Goal: Information Seeking & Learning: Learn about a topic

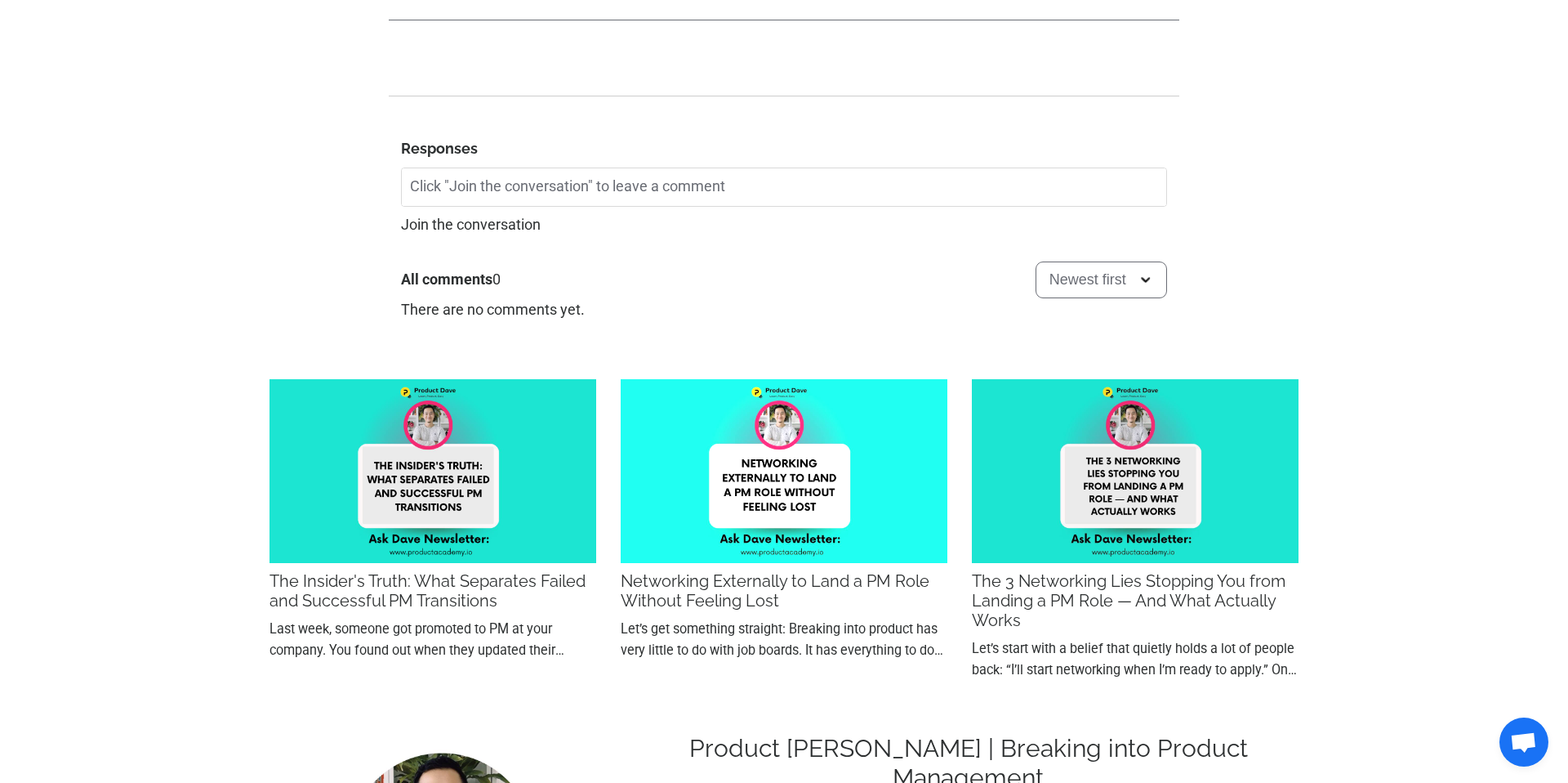
scroll to position [3284, 0]
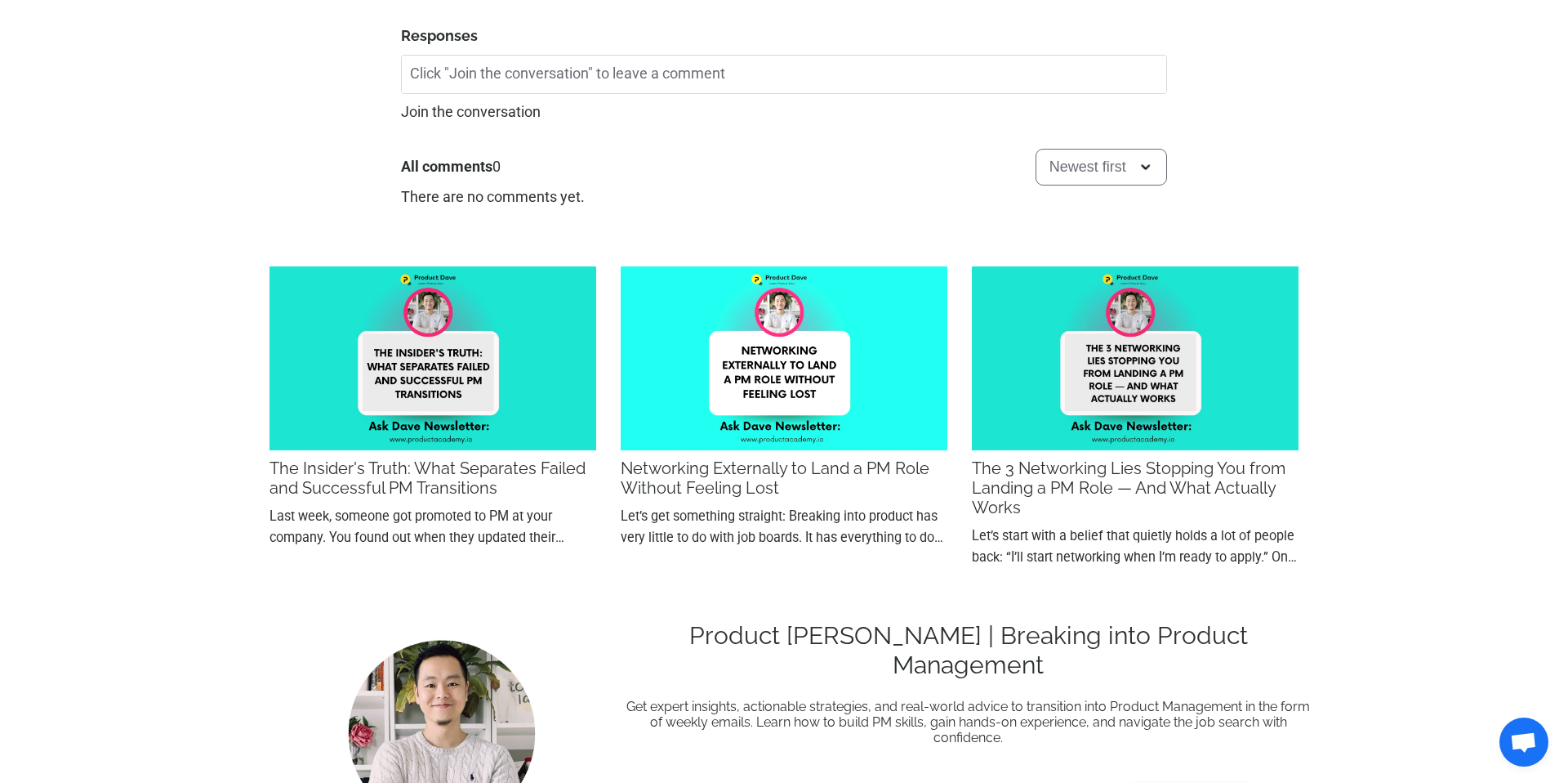
click at [773, 450] on img at bounding box center [784, 358] width 326 height 184
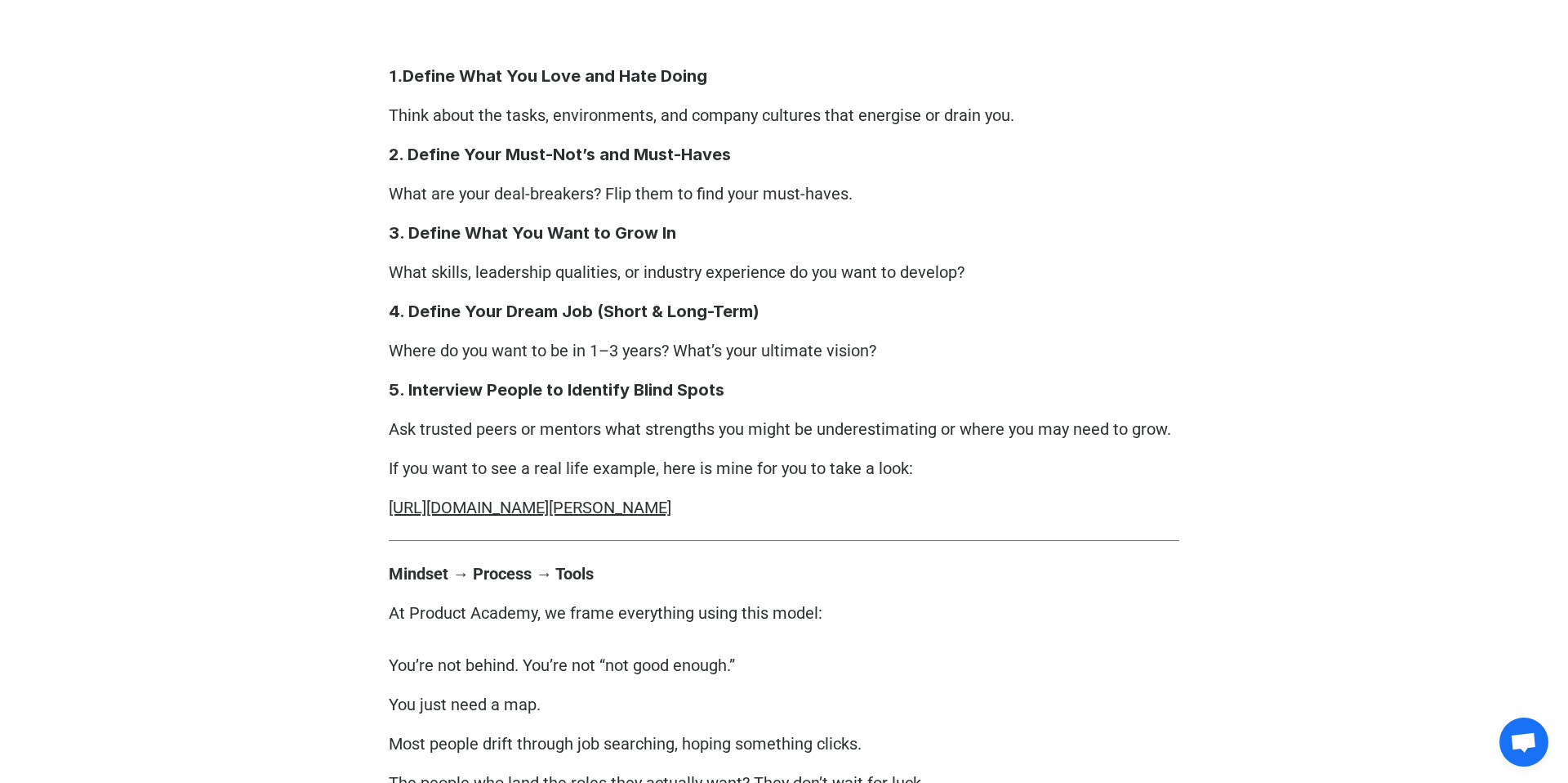
scroll to position [5813, 0]
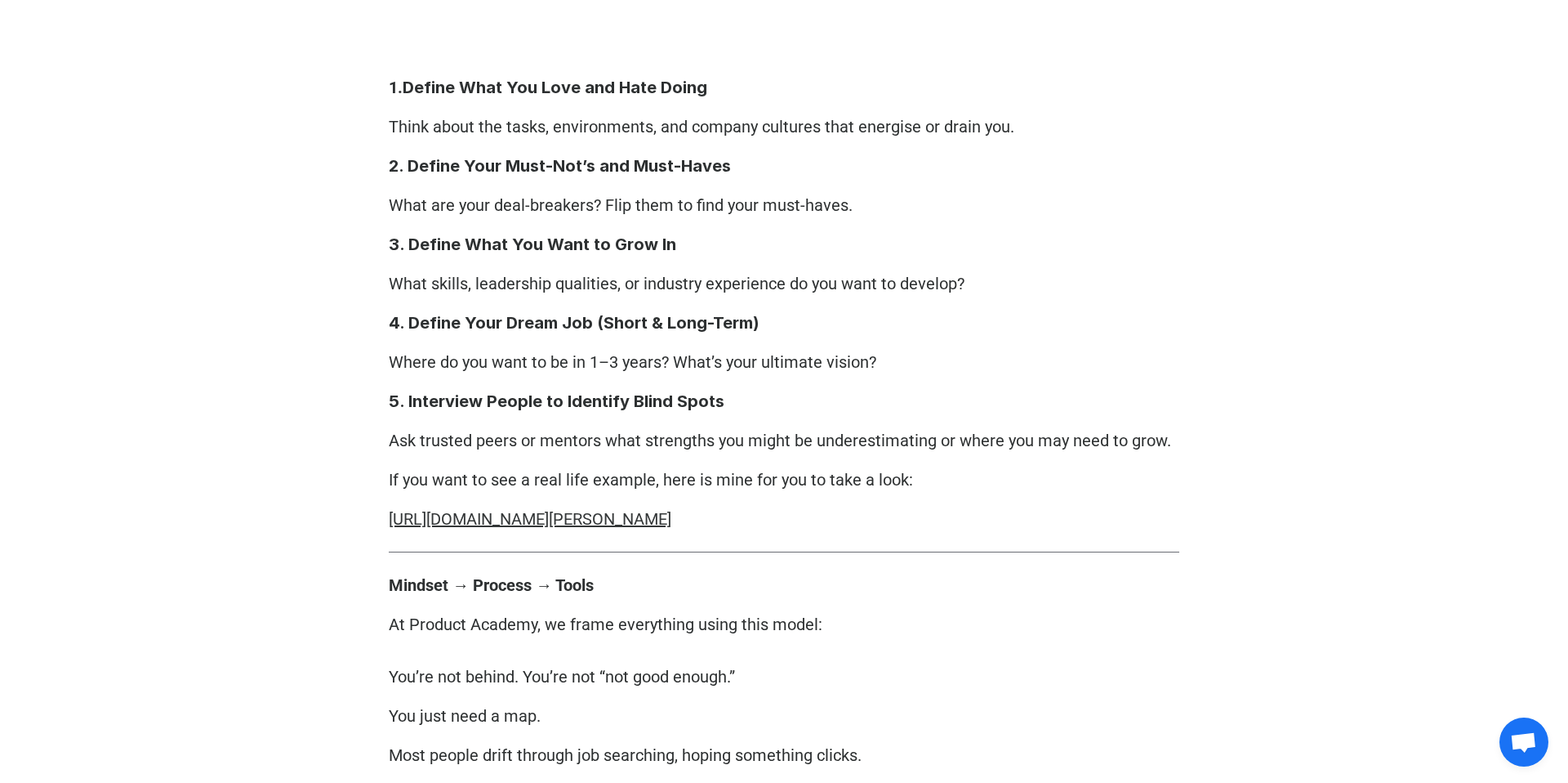
click at [671, 516] on link "[URL][DOMAIN_NAME][PERSON_NAME]" at bounding box center [530, 519] width 283 height 19
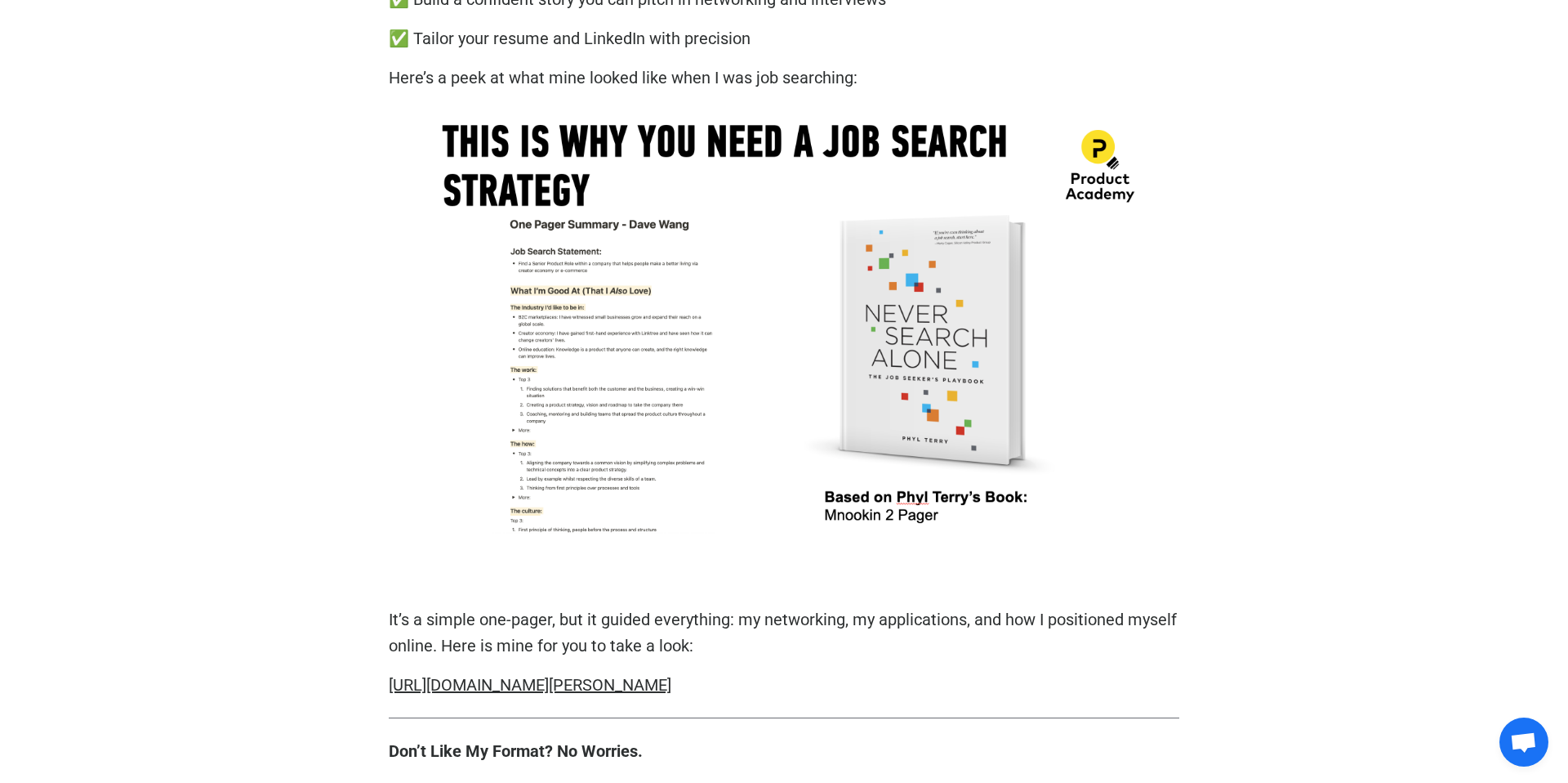
scroll to position [3223, 0]
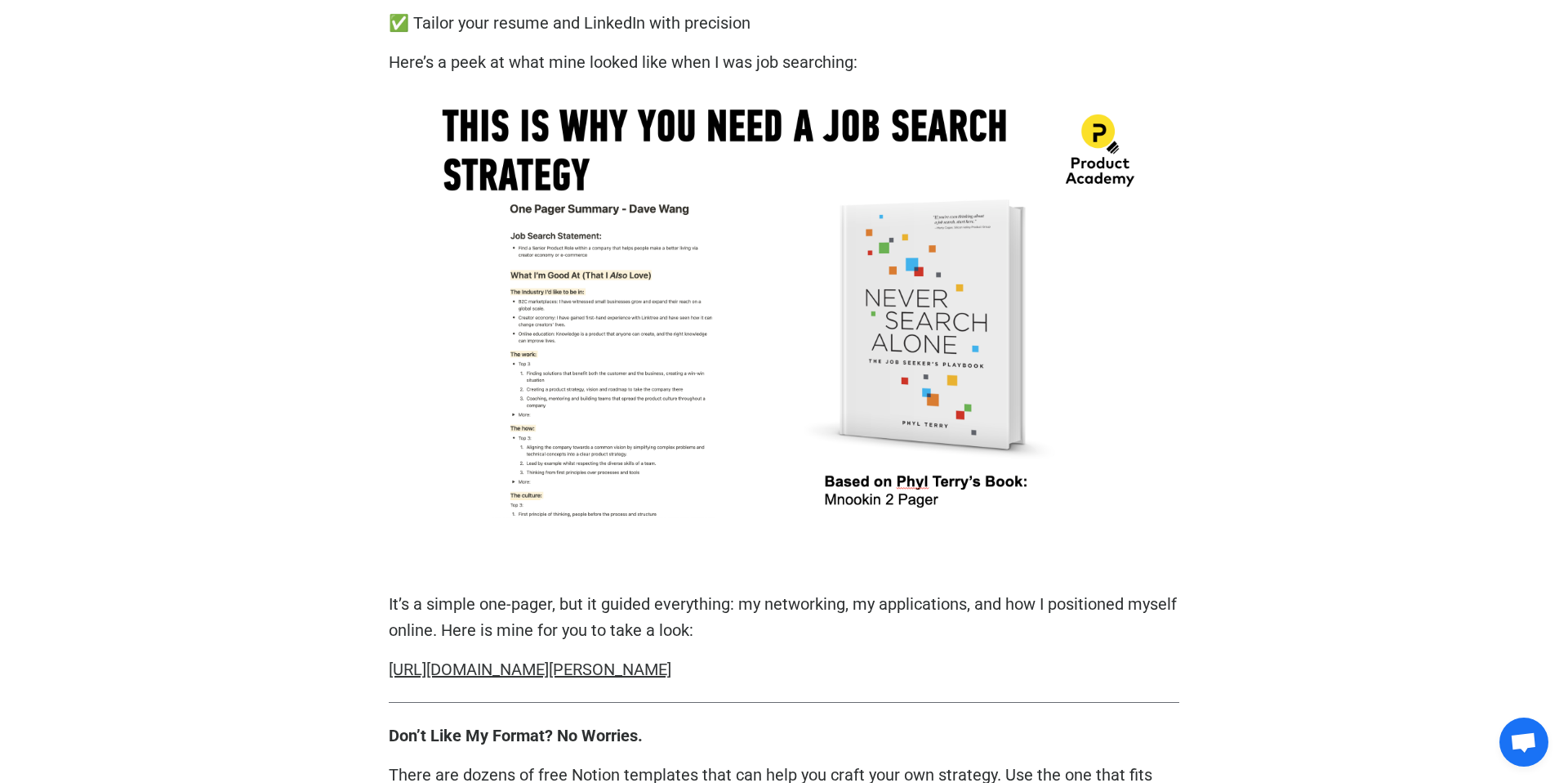
click at [579, 662] on link "[URL][DOMAIN_NAME][PERSON_NAME]" at bounding box center [530, 669] width 283 height 19
